Goal: Task Accomplishment & Management: Manage account settings

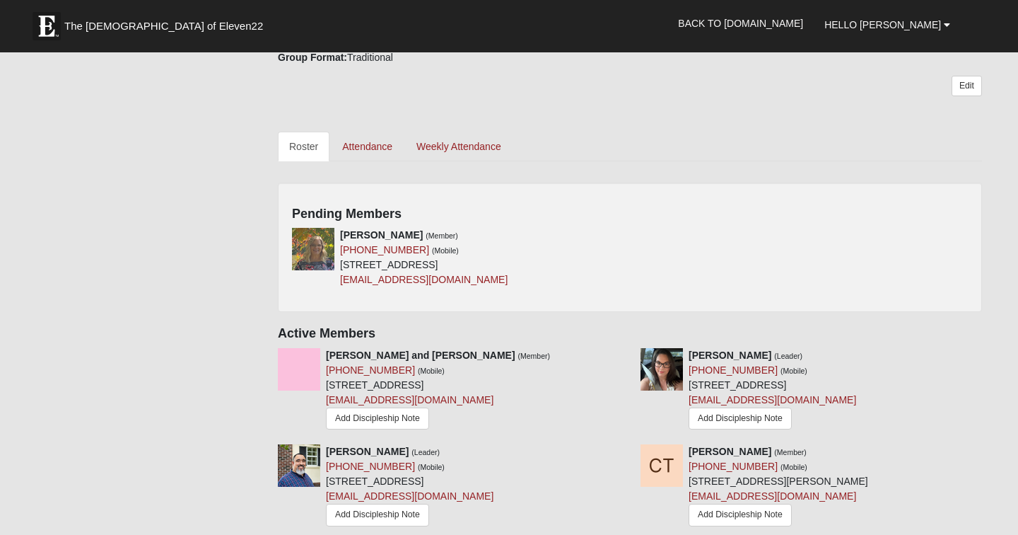
scroll to position [577, 0]
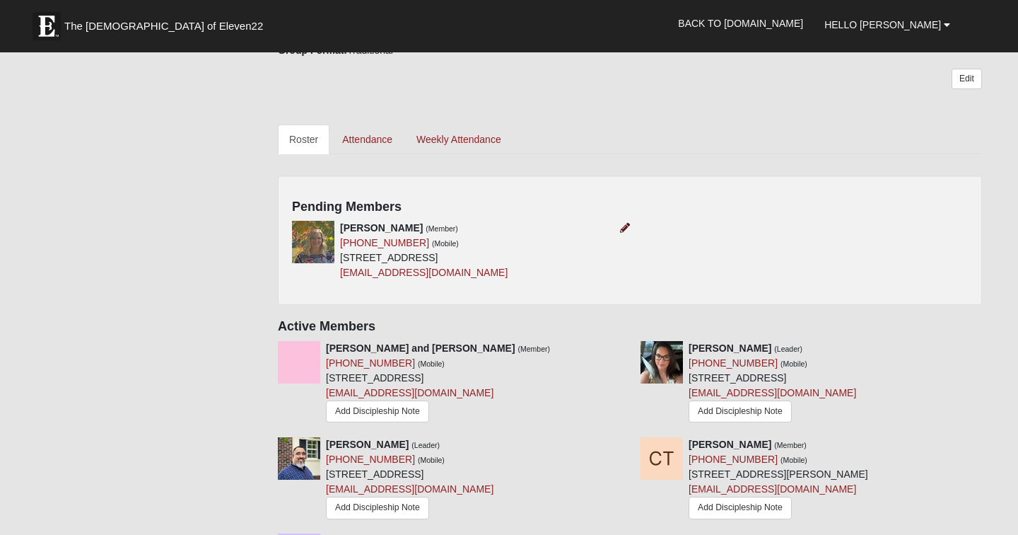
click at [626, 227] on icon at bounding box center [625, 228] width 10 height 10
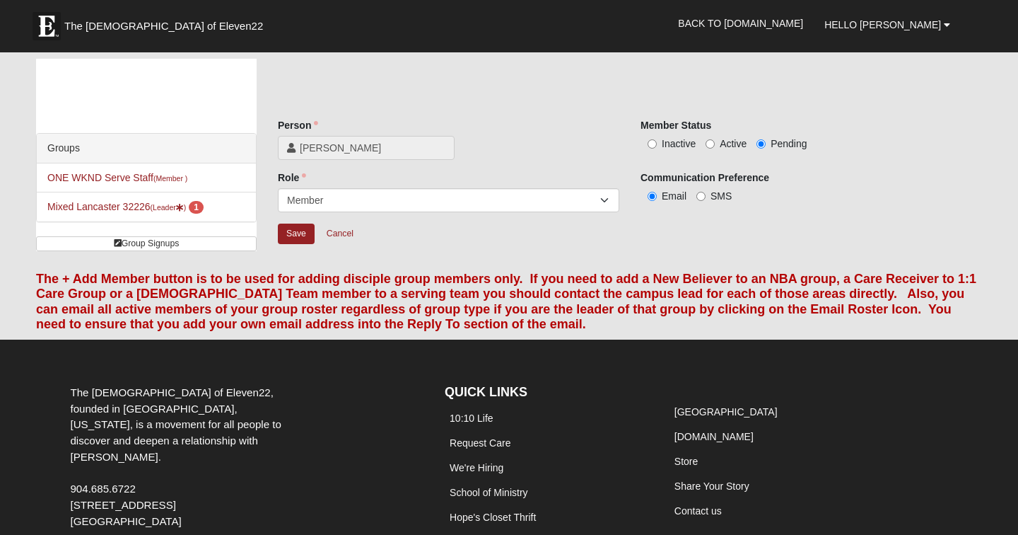
drag, startPoint x: 302, startPoint y: 231, endPoint x: 671, endPoint y: 181, distance: 372.5
click at [671, 181] on div "Person Debbie Duvall Person is required. Member Status Inactive Active Pending …" at bounding box center [630, 188] width 704 height 141
click at [711, 144] on input "Active" at bounding box center [710, 143] width 9 height 9
radio input "true"
click at [298, 229] on input "Save" at bounding box center [296, 233] width 37 height 21
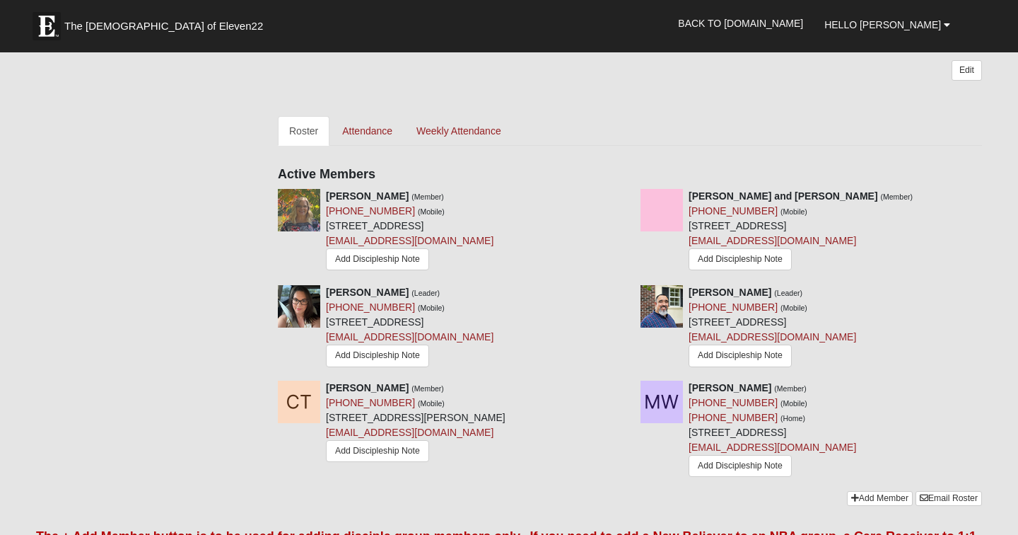
scroll to position [587, 0]
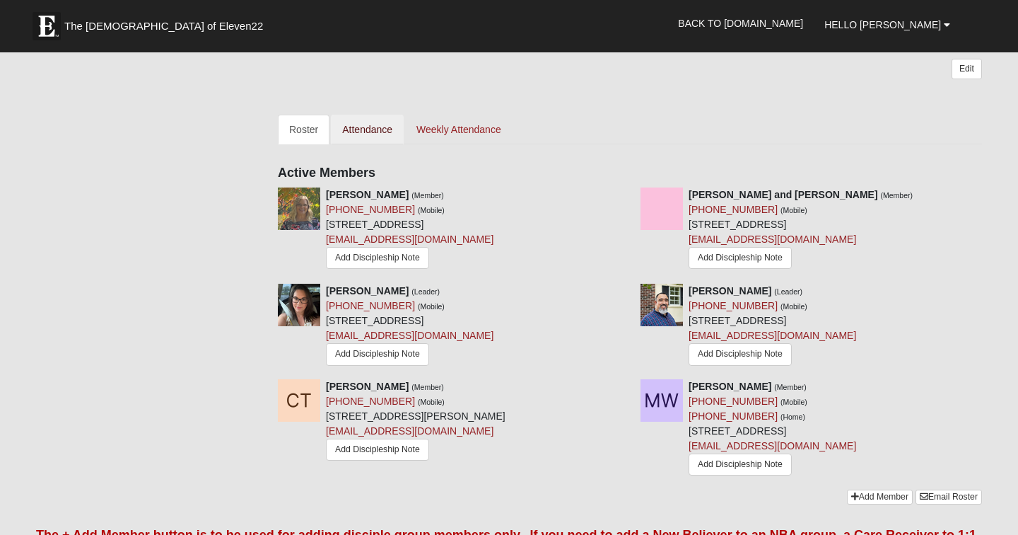
click at [377, 136] on link "Attendance" at bounding box center [367, 130] width 73 height 30
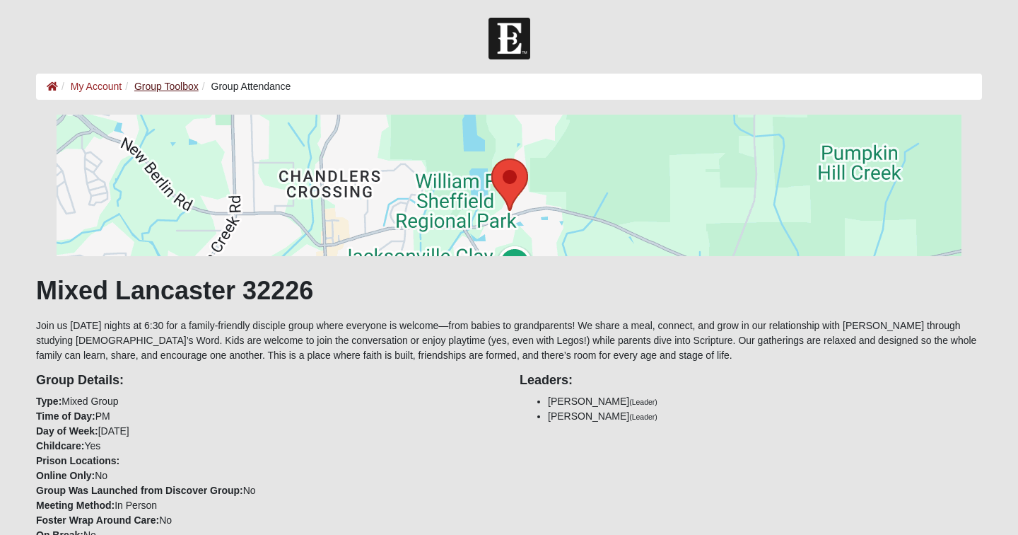
click at [163, 86] on link "Group Toolbox" at bounding box center [166, 86] width 64 height 11
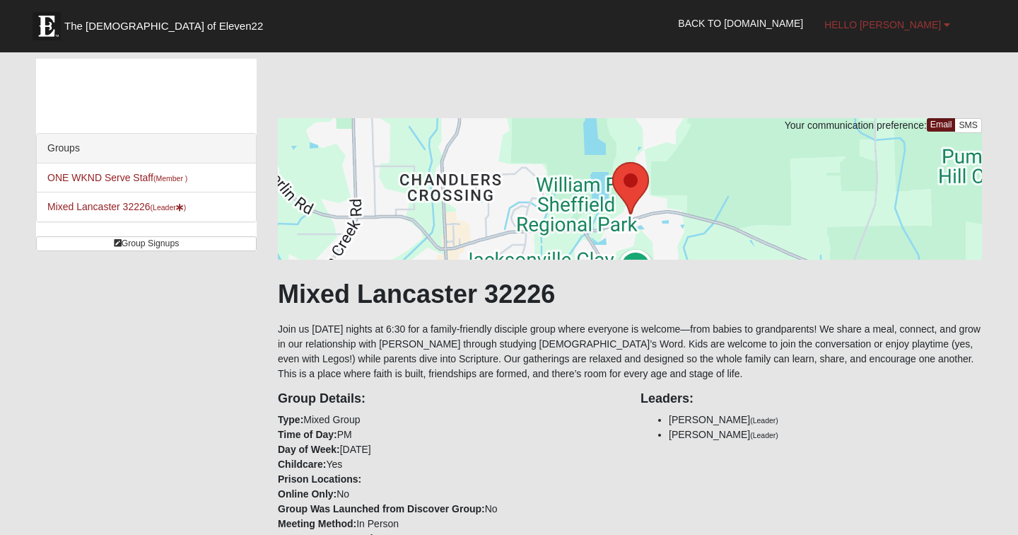
click at [919, 21] on span "Hello [PERSON_NAME]" at bounding box center [883, 24] width 117 height 11
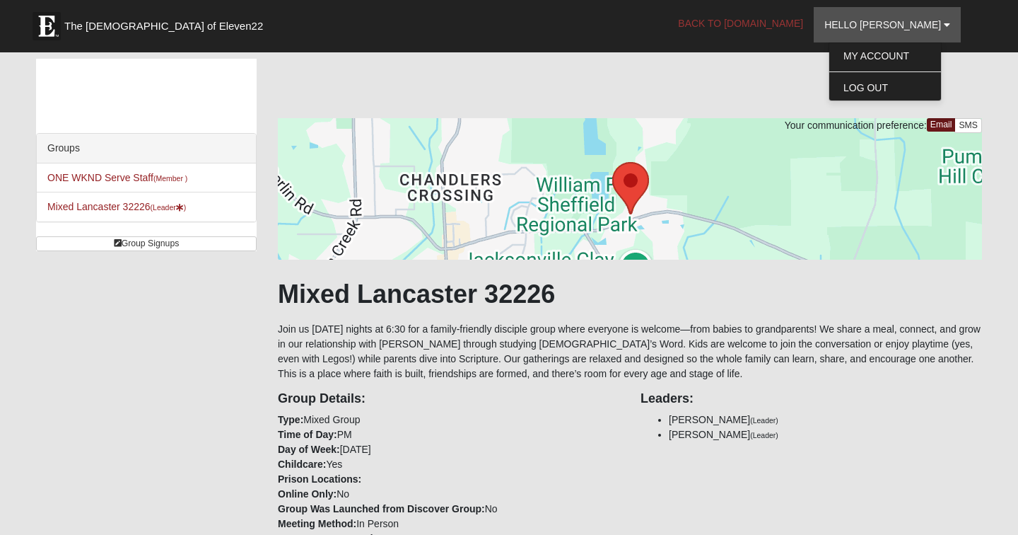
click at [801, 18] on link "Back to [DOMAIN_NAME]" at bounding box center [741, 23] width 146 height 35
